Goal: Task Accomplishment & Management: Complete application form

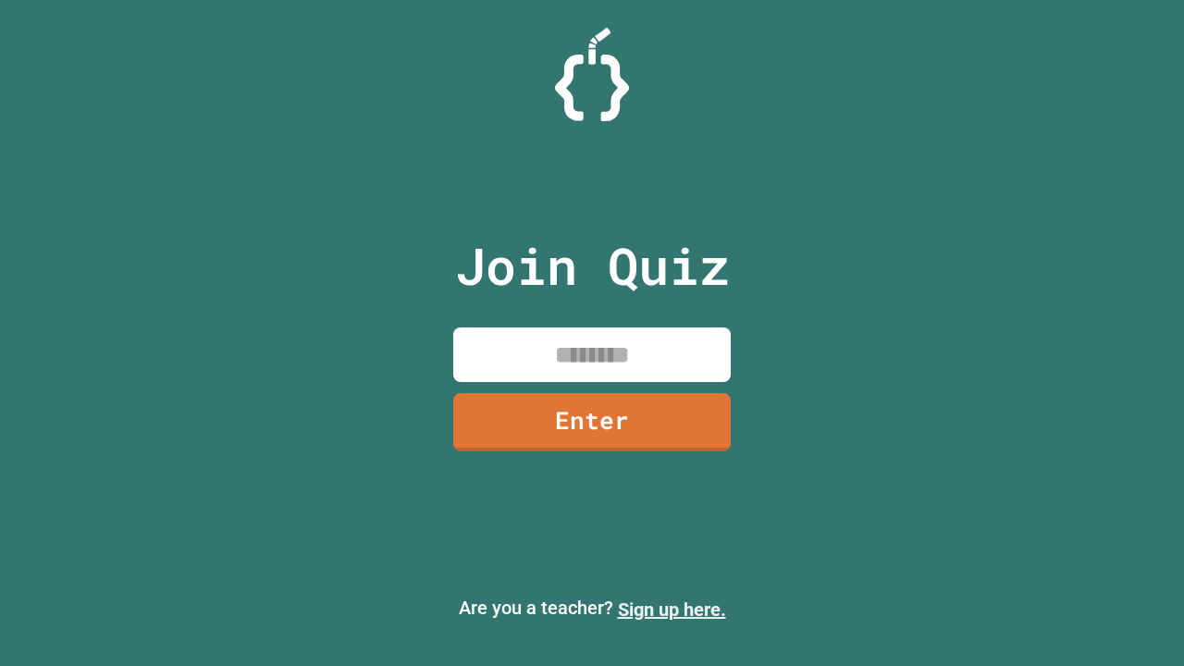
click at [671, 609] on link "Sign up here." at bounding box center [672, 609] width 108 height 22
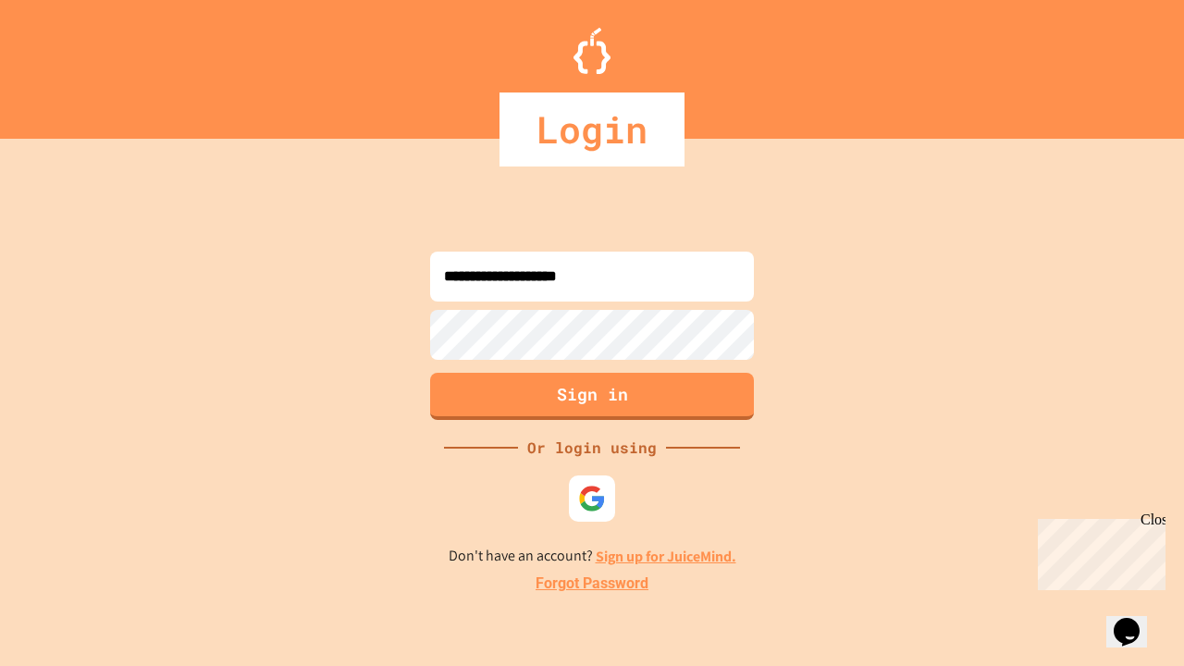
type input "**********"
